Goal: Transaction & Acquisition: Purchase product/service

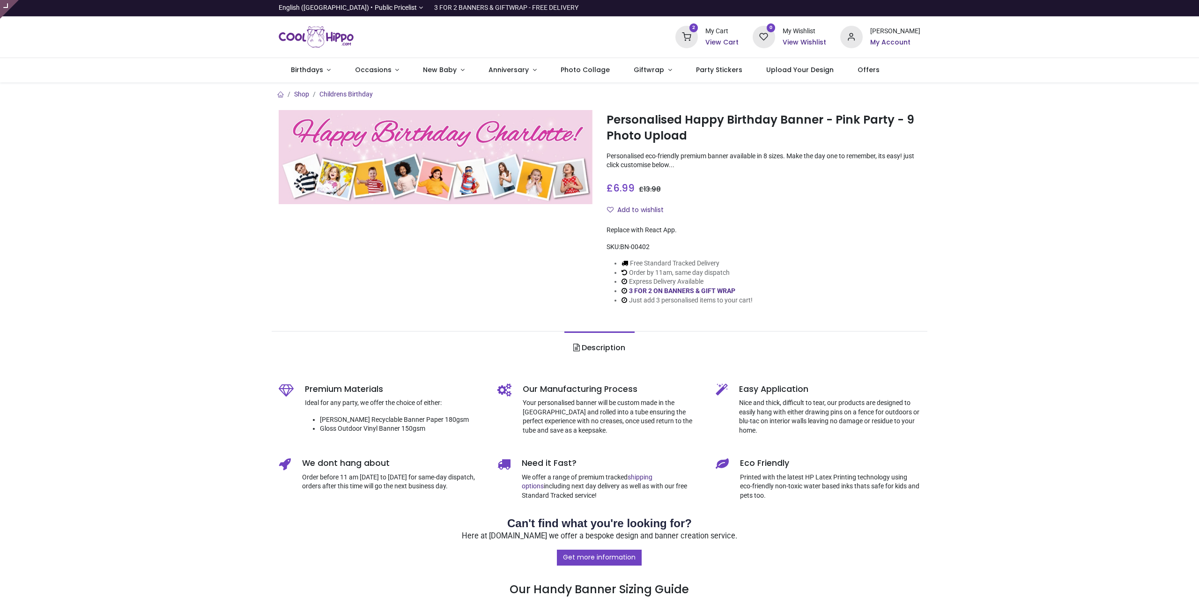
type input "**********"
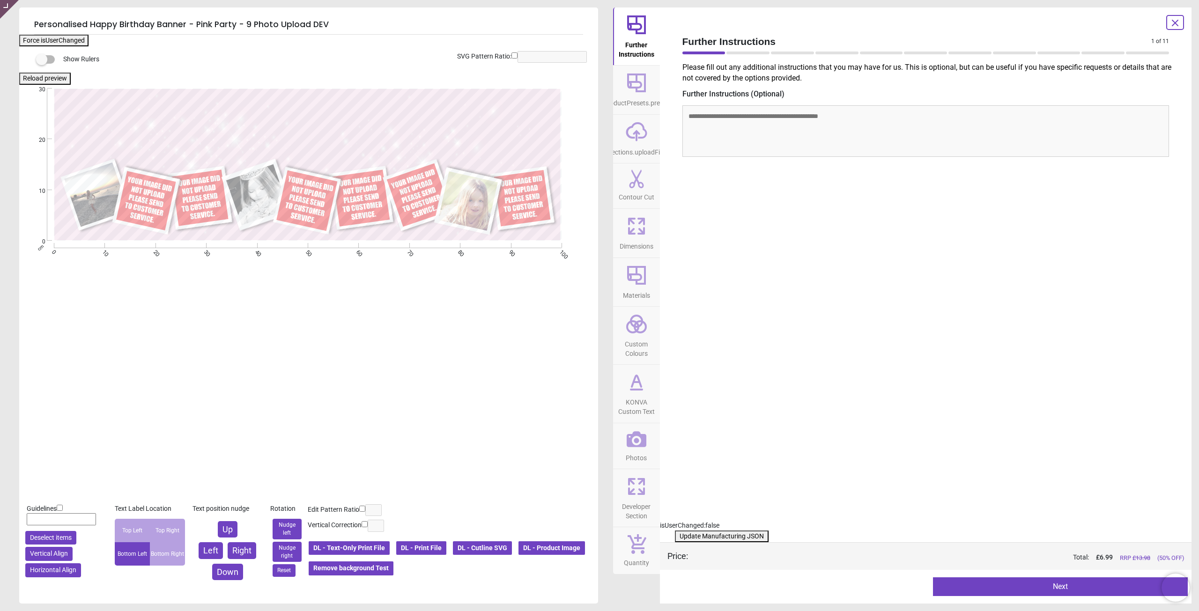
click at [637, 445] on icon at bounding box center [637, 439] width 20 height 16
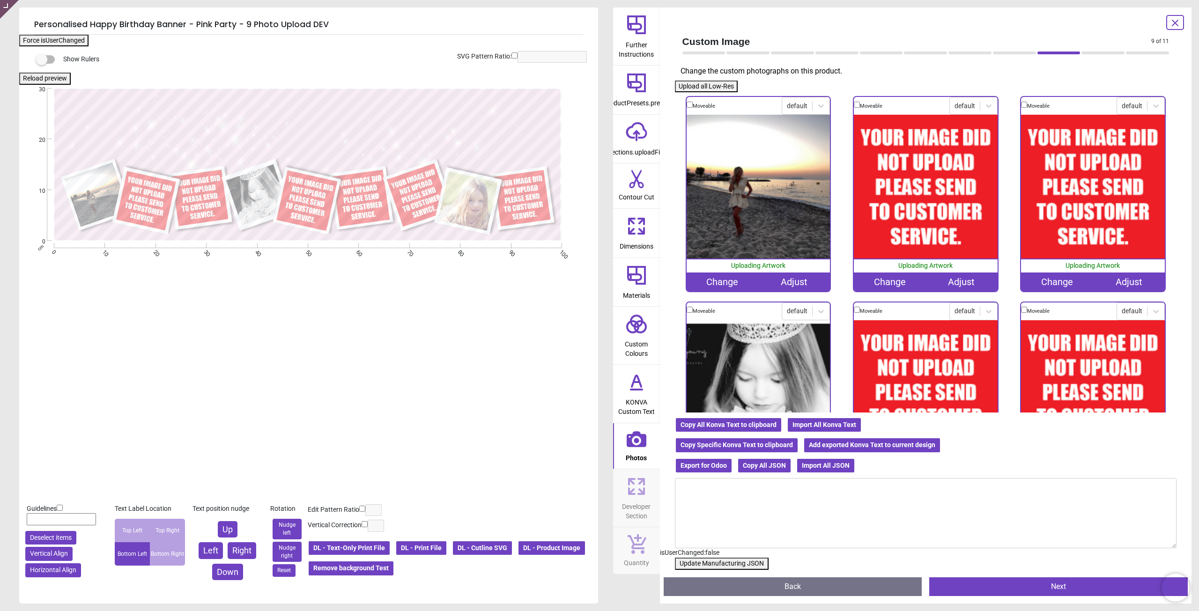
click at [894, 283] on div "Change" at bounding box center [890, 282] width 72 height 19
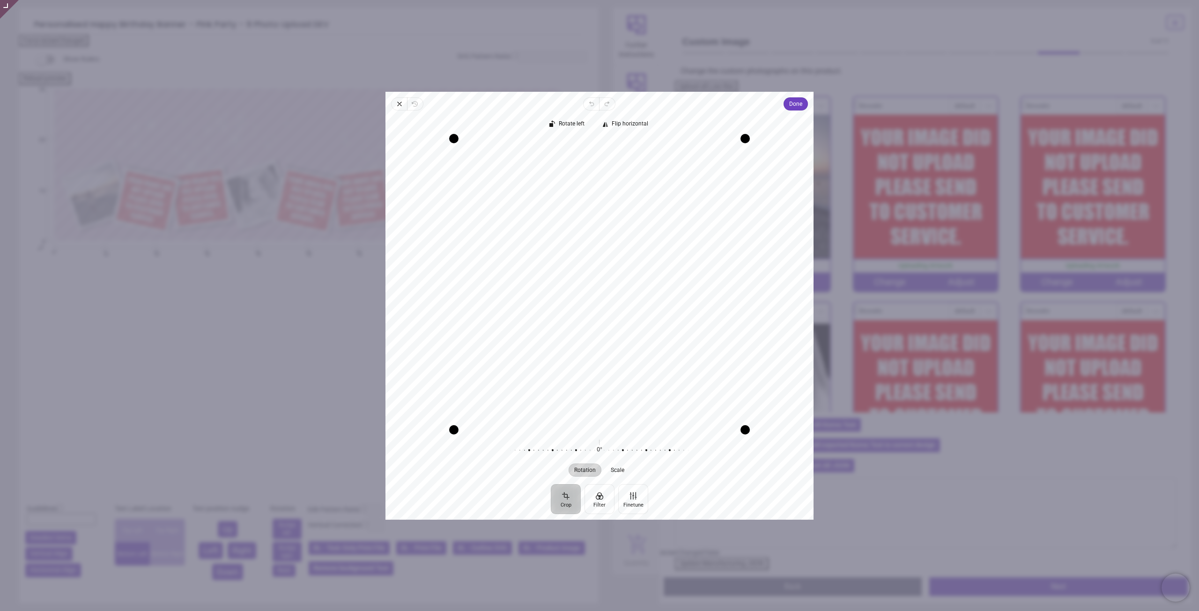
drag, startPoint x: 598, startPoint y: 245, endPoint x: 605, endPoint y: 292, distance: 47.9
click at [605, 292] on div "Recenter" at bounding box center [599, 283] width 413 height 291
click at [797, 104] on span "Done" at bounding box center [795, 103] width 13 height 11
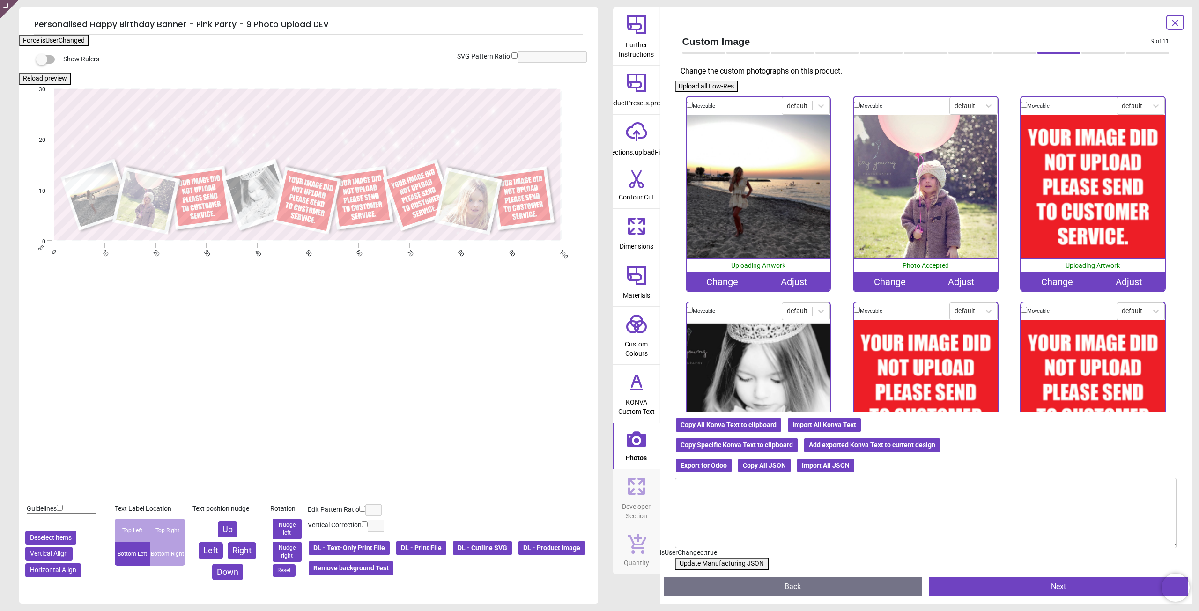
click at [1054, 284] on div "Change" at bounding box center [1057, 282] width 72 height 19
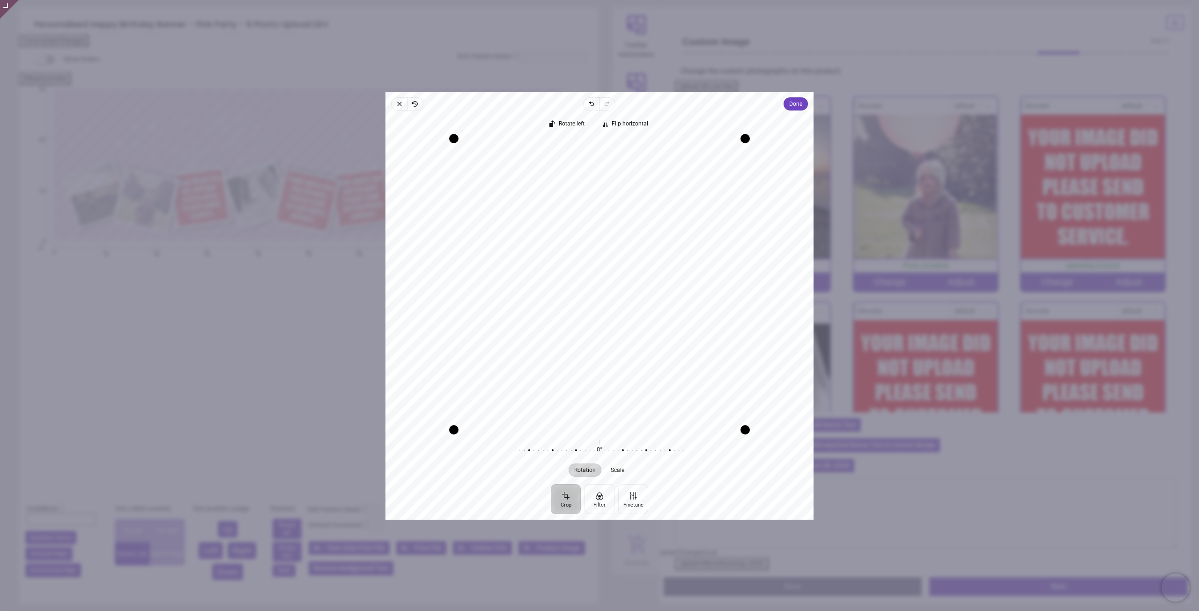
drag, startPoint x: 586, startPoint y: 227, endPoint x: 588, endPoint y: 217, distance: 9.6
click at [588, 217] on div "Recenter" at bounding box center [599, 283] width 413 height 291
drag, startPoint x: 695, startPoint y: 199, endPoint x: 625, endPoint y: 196, distance: 69.4
click at [625, 196] on div "Recenter" at bounding box center [599, 283] width 413 height 291
drag, startPoint x: 626, startPoint y: 215, endPoint x: 624, endPoint y: 220, distance: 5.5
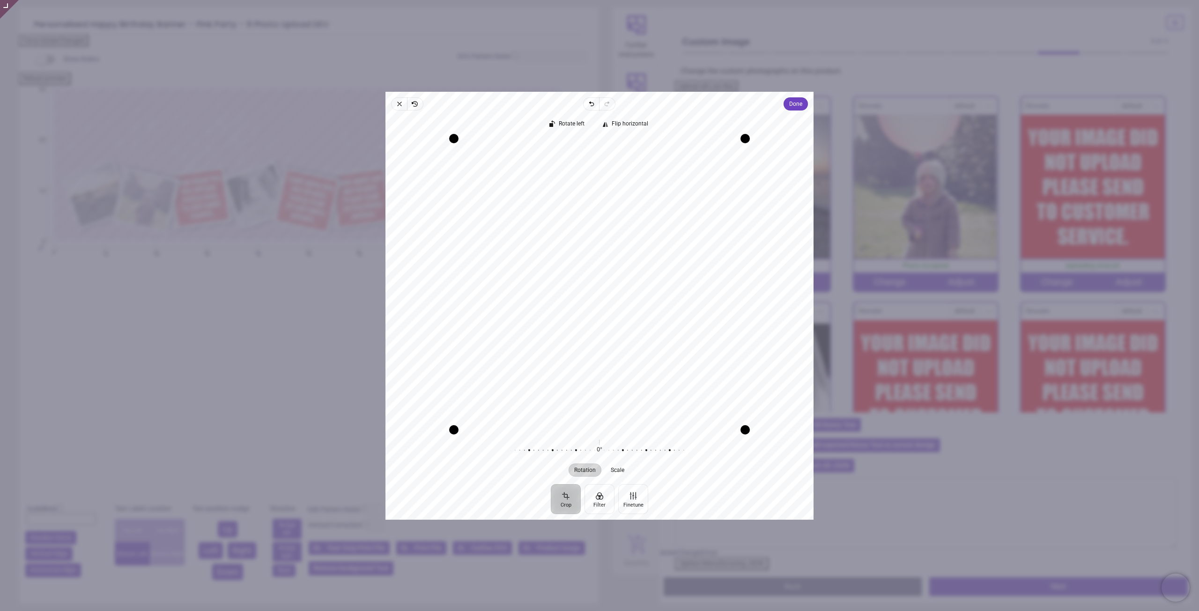
click at [624, 220] on div "Recenter" at bounding box center [599, 283] width 413 height 291
click at [789, 102] on span "Done" at bounding box center [795, 103] width 13 height 11
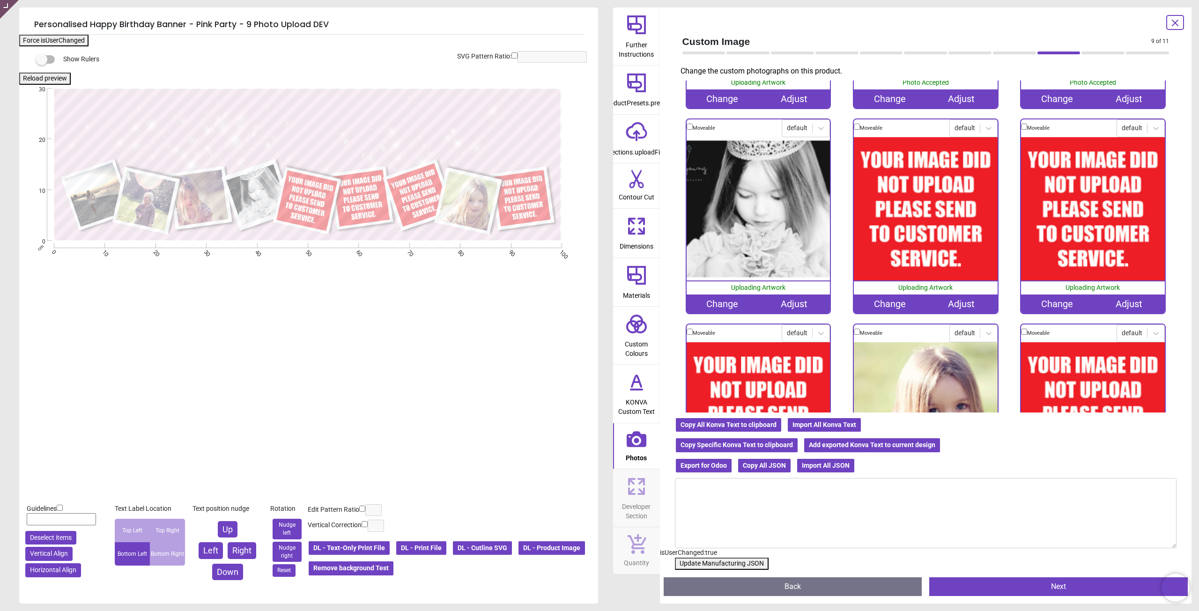
scroll to position [187, 0]
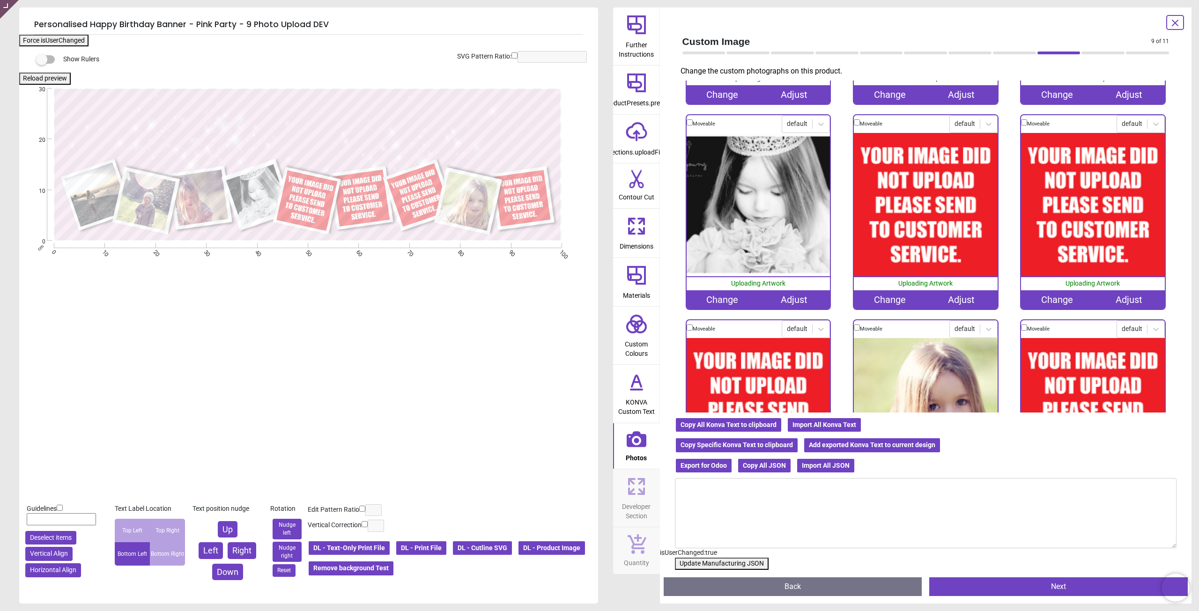
click at [886, 300] on div "Change" at bounding box center [890, 299] width 72 height 19
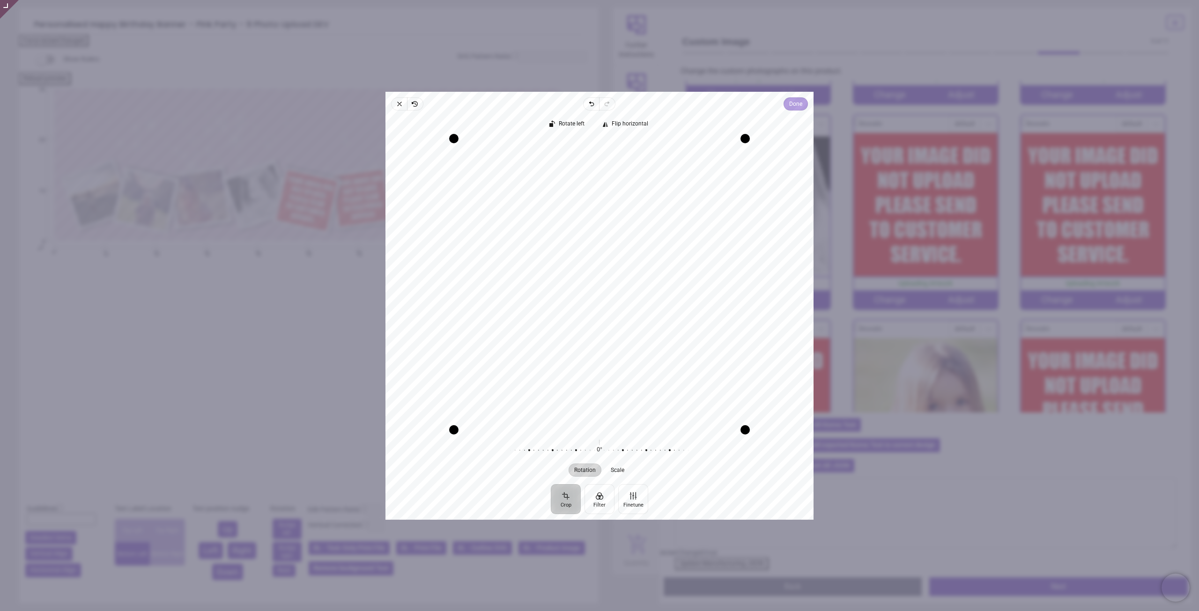
click at [800, 102] on span "Done" at bounding box center [795, 103] width 13 height 11
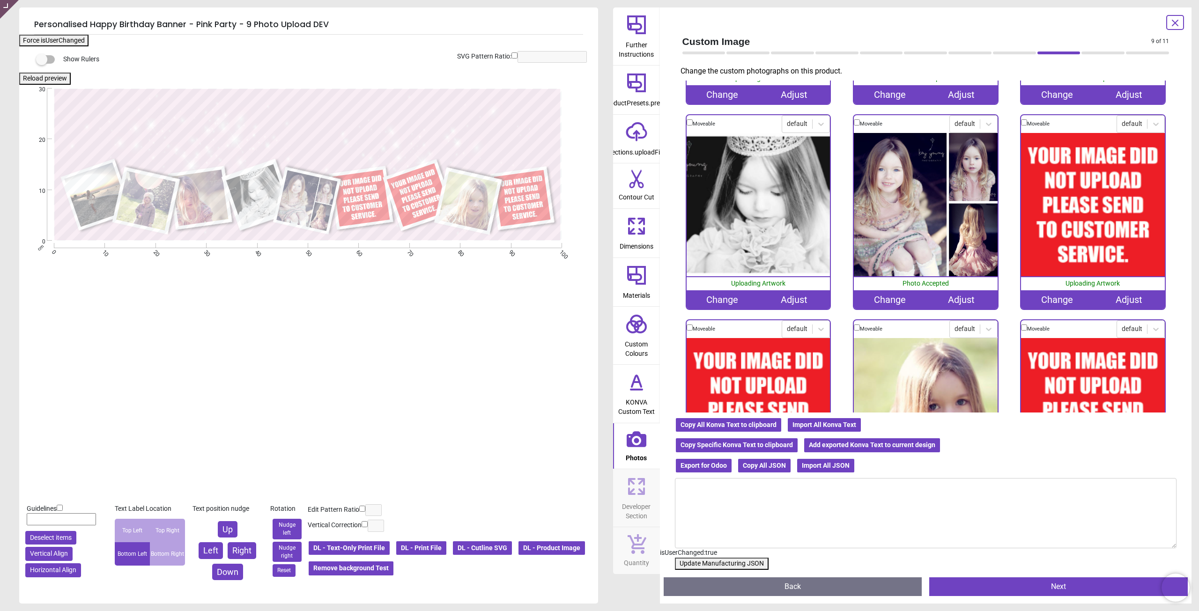
click at [1049, 297] on div "Change" at bounding box center [1057, 299] width 72 height 19
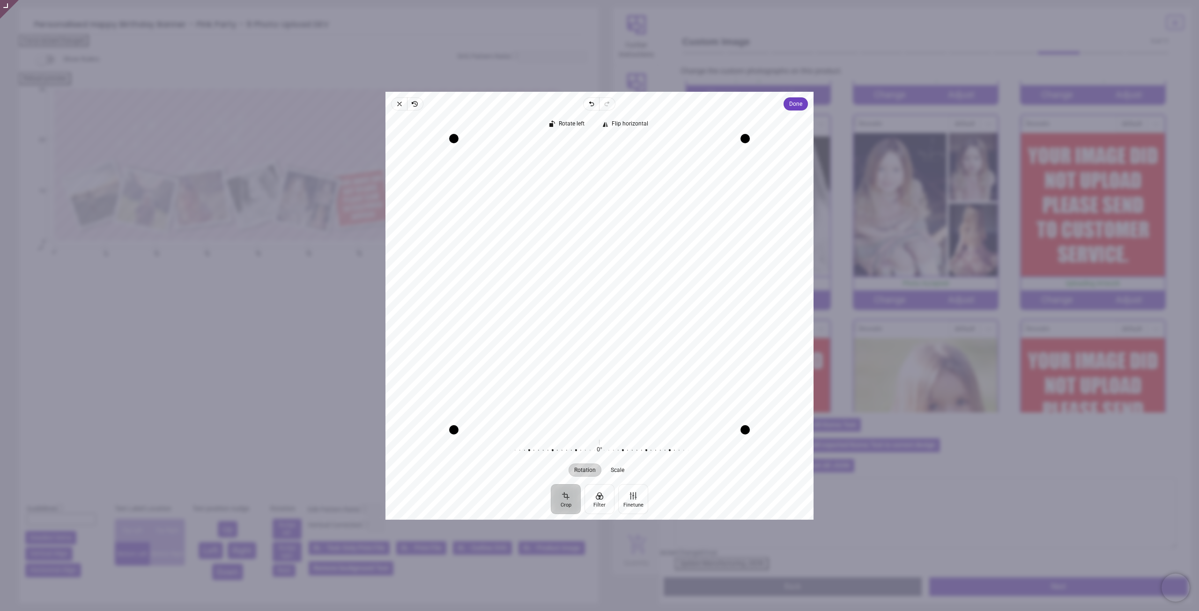
click at [585, 217] on div "Recenter" at bounding box center [599, 283] width 413 height 291
drag, startPoint x: 522, startPoint y: 255, endPoint x: 512, endPoint y: 260, distance: 11.9
click at [512, 260] on div "Recenter" at bounding box center [599, 283] width 413 height 291
click at [657, 202] on div "Recenter" at bounding box center [599, 283] width 413 height 291
click at [793, 108] on span "Done" at bounding box center [795, 103] width 13 height 11
